Goal: Navigation & Orientation: Find specific page/section

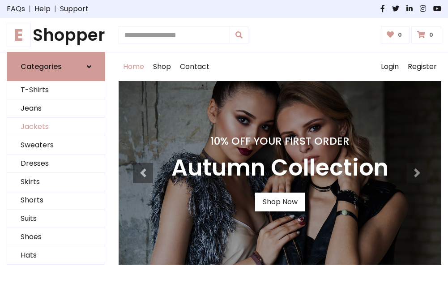
click at [56, 127] on link "Jackets" at bounding box center [56, 127] width 98 height 18
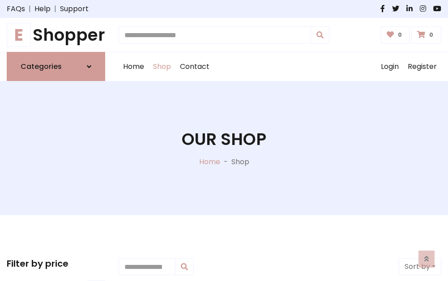
scroll to position [404, 0]
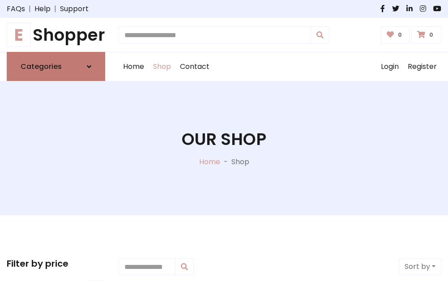
click at [56, 67] on h6 "Categories" at bounding box center [41, 66] width 41 height 8
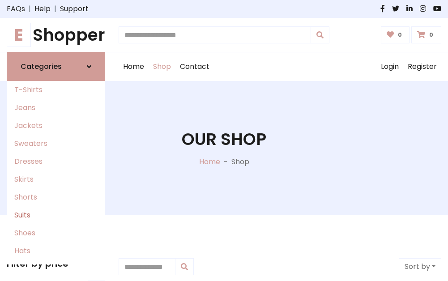
click at [56, 215] on link "Suits" at bounding box center [56, 215] width 98 height 18
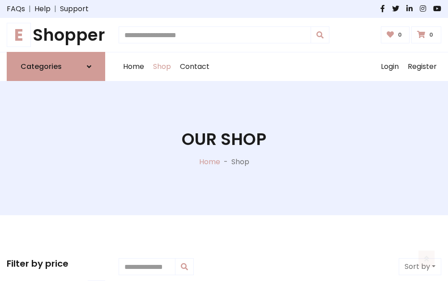
scroll to position [646, 0]
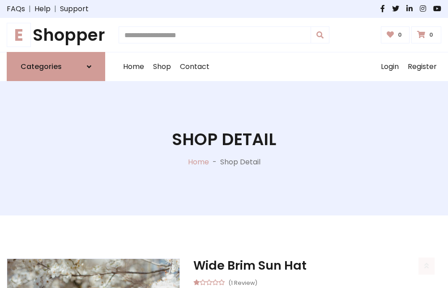
scroll to position [836, 0]
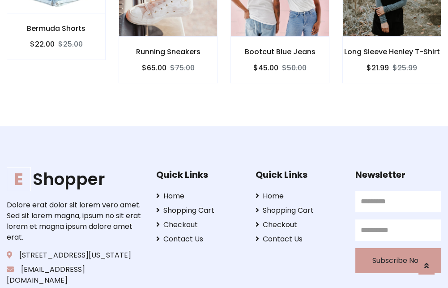
scroll to position [835, 0]
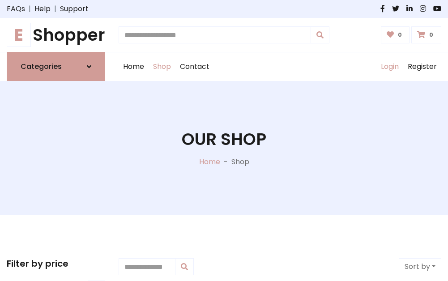
click at [389, 67] on link "Login" at bounding box center [389, 66] width 27 height 29
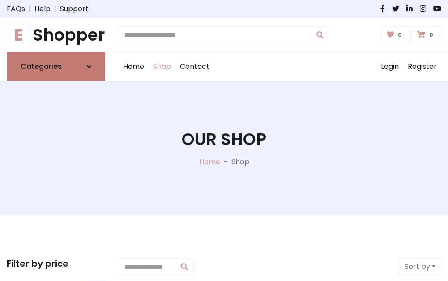
click at [89, 67] on icon at bounding box center [89, 66] width 4 height 7
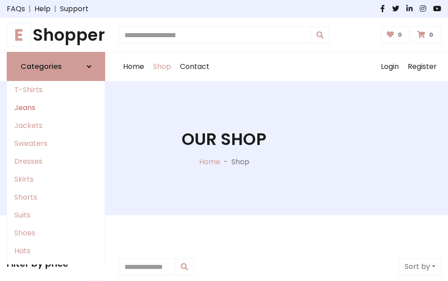
click at [56, 108] on link "Jeans" at bounding box center [56, 108] width 98 height 18
